Goal: Navigation & Orientation: Find specific page/section

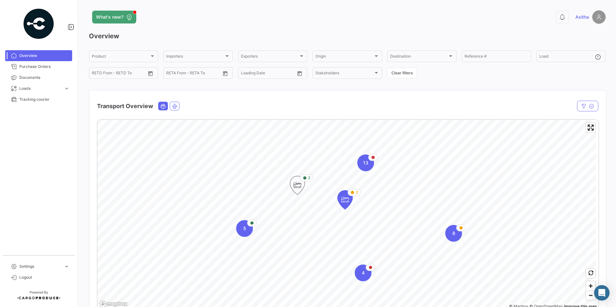
click at [291, 179] on icon "Map marker" at bounding box center [297, 185] width 15 height 19
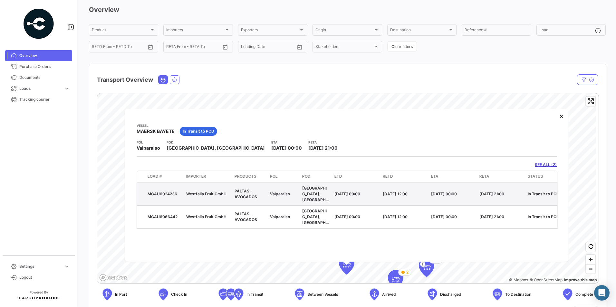
scroll to position [26, 0]
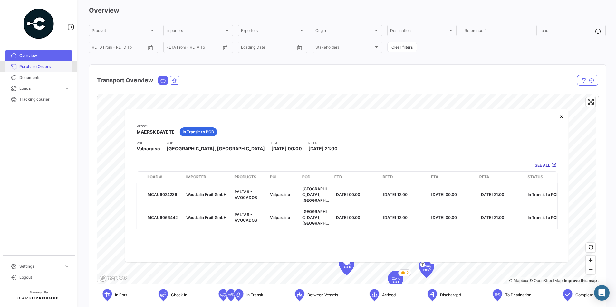
click at [41, 67] on span "Purchase Orders" at bounding box center [44, 67] width 50 height 6
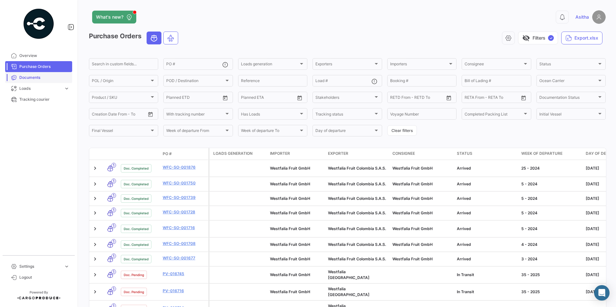
click at [37, 81] on link "Documents" at bounding box center [38, 77] width 67 height 11
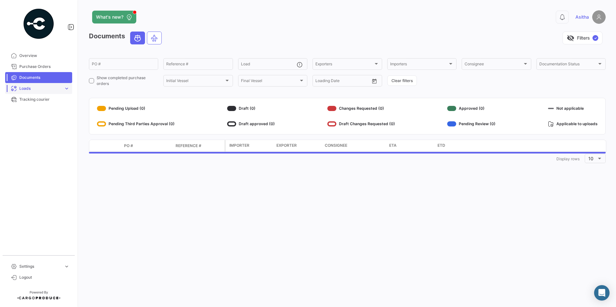
click at [69, 85] on link "Loads expand_more" at bounding box center [38, 88] width 67 height 11
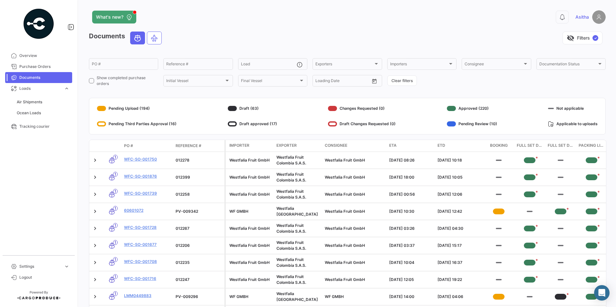
click at [29, 120] on div "Air Shipments Ocean Loads" at bounding box center [38, 107] width 67 height 27
click at [35, 114] on span "Ocean Loads" at bounding box center [29, 113] width 24 height 6
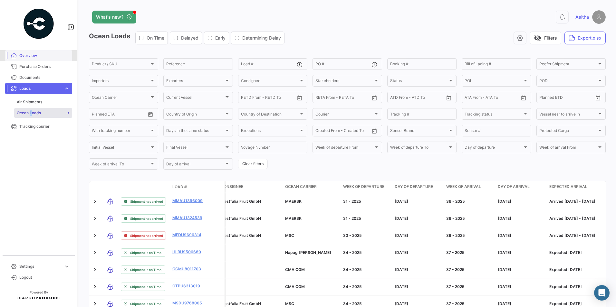
click at [36, 52] on link "Overview" at bounding box center [38, 55] width 67 height 11
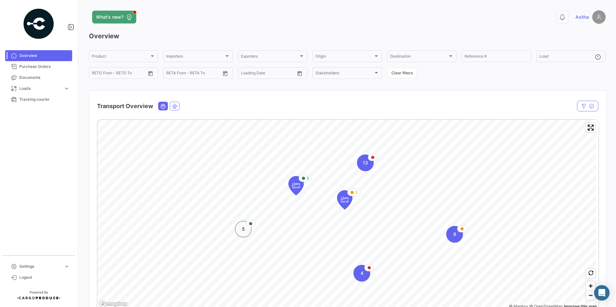
click at [243, 233] on div "5" at bounding box center [243, 229] width 17 height 17
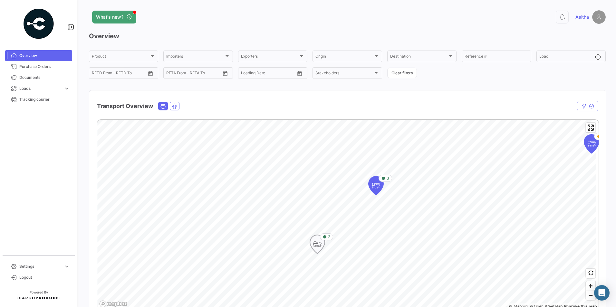
click at [318, 245] on icon "Map marker" at bounding box center [317, 245] width 9 height 14
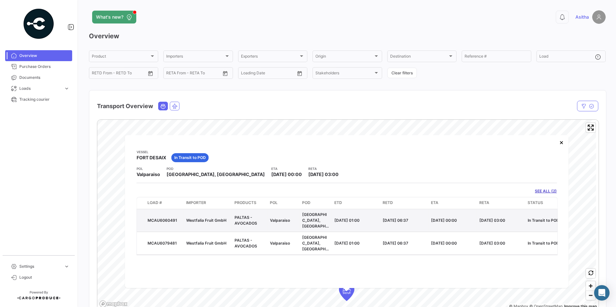
click at [166, 217] on div "MCAU6060491" at bounding box center [164, 220] width 33 height 6
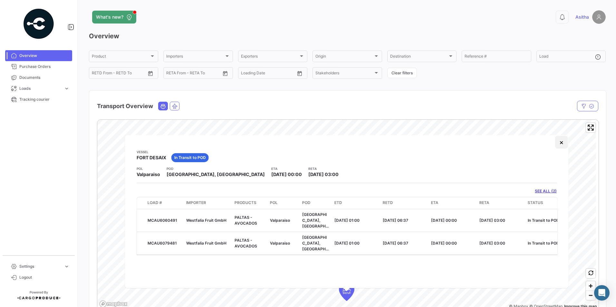
click at [560, 139] on button "×" at bounding box center [561, 142] width 13 height 13
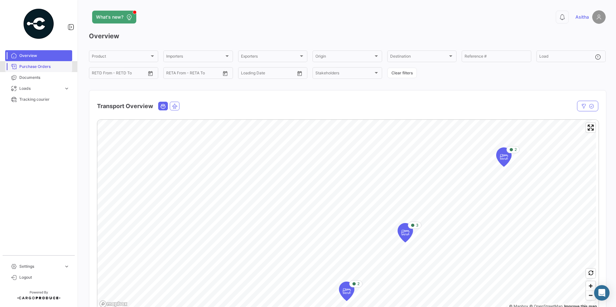
click at [43, 64] on span "Purchase Orders" at bounding box center [44, 67] width 50 height 6
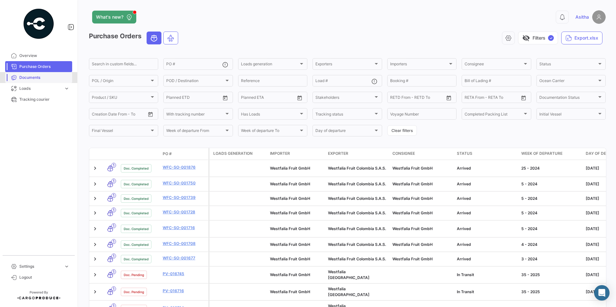
click at [33, 82] on link "Documents" at bounding box center [38, 77] width 67 height 11
